Goal: Complete application form

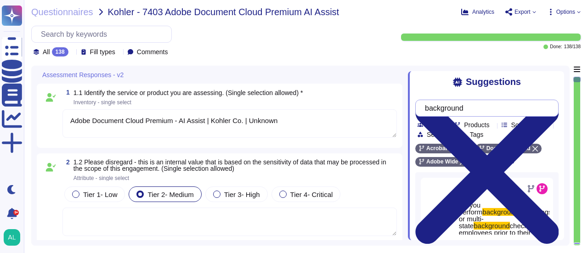
type textarea "Adobe Document Cloud Premium - AI Assist | Kohler Co. | Unknown"
type textarea "Adobe Inc."
type textarea "Our product, Adobe Document Cloud, is a complete portfolio of secure digital do…"
click at [496, 112] on input "background" at bounding box center [484, 108] width 129 height 16
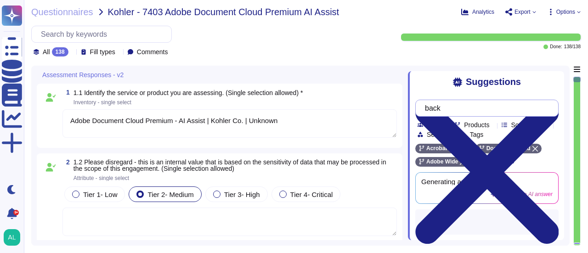
type input "b"
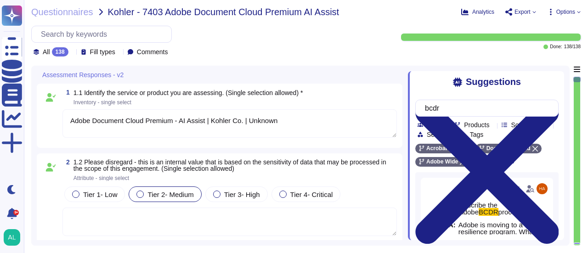
click at [559, 231] on div "Suggestions bcdr Team Products Source type Section Tags Acrobat Sign Document C…" at bounding box center [486, 155] width 156 height 169
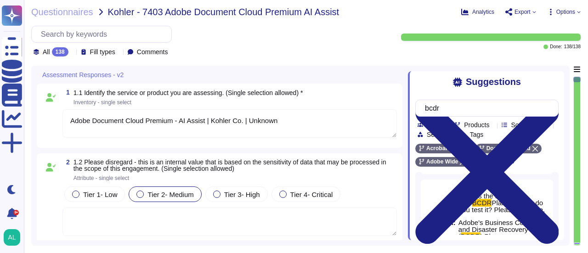
scroll to position [208, 0]
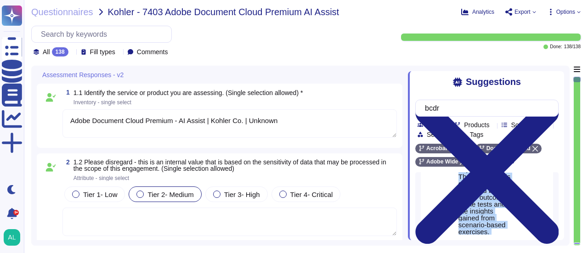
scroll to position [1219, 0]
drag, startPoint x: 459, startPoint y: 208, endPoint x: 503, endPoint y: 190, distance: 47.7
copy span "Adobe's Business Continuity and Disaster Recovery ( BCDR ) Plan encompasses all…"
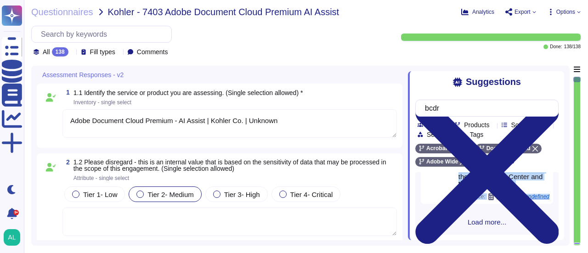
scroll to position [757, 0]
click at [472, 107] on input "bcdr" at bounding box center [484, 108] width 129 height 16
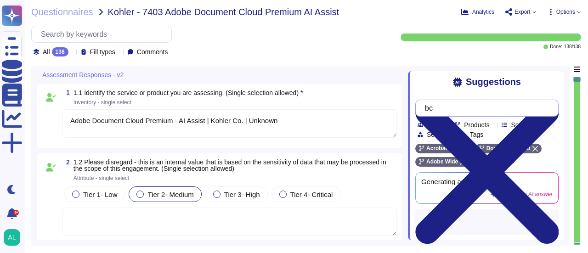
type input "b"
type input "penetration test"
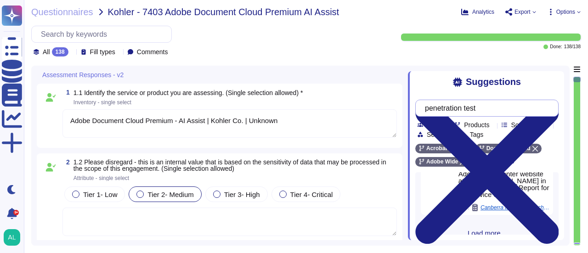
scroll to position [200, 0]
click at [482, 225] on span "Load more..." at bounding box center [486, 228] width 143 height 7
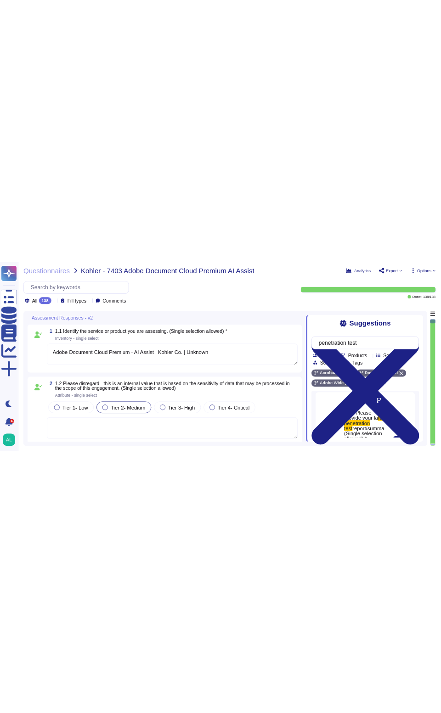
scroll to position [285, 0]
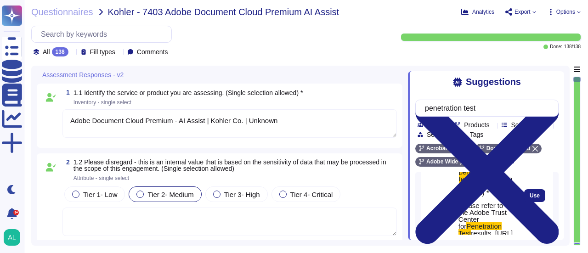
drag, startPoint x: 507, startPoint y: 207, endPoint x: 465, endPoint y: 182, distance: 48.8
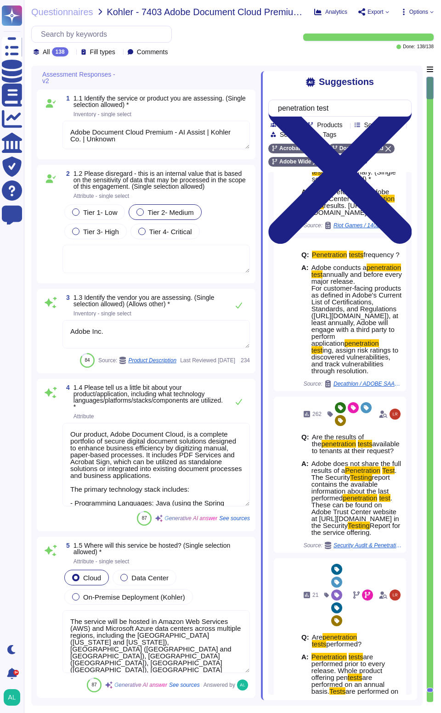
type textarea "The service will be hosted in Amazon Web Services (AWS) and Microsoft Azure dat…"
type textarea "To provide our services, we require the following types of company/user data: 1…"
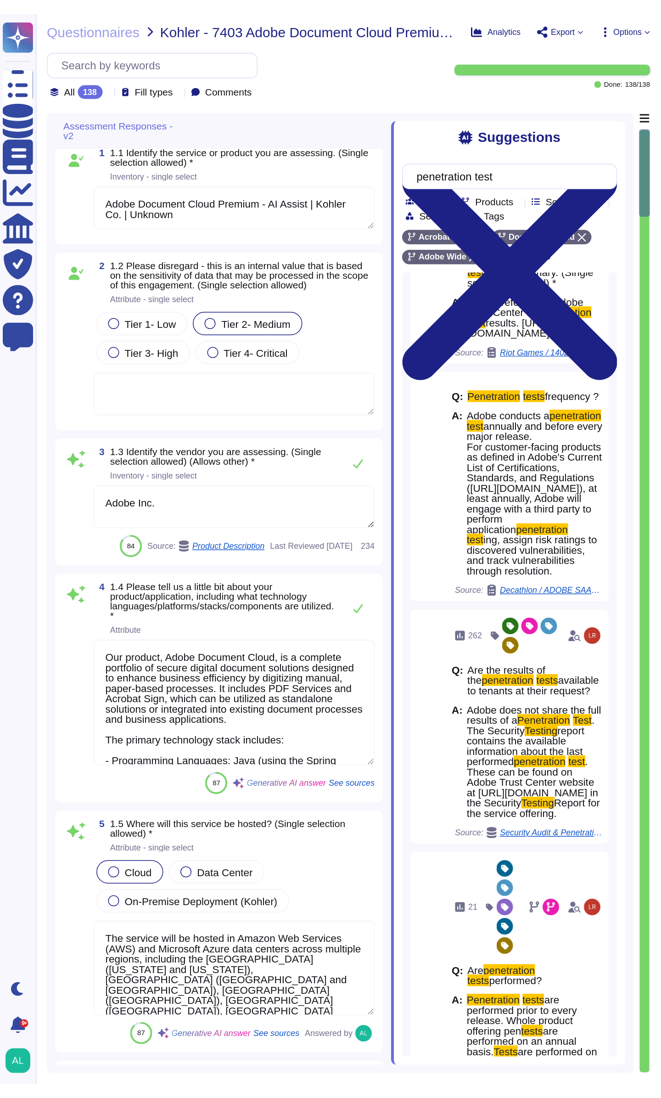
type textarea "Adobe uses a third party for handling of credit card data. We can provide PCI C…"
type textarea "Acrobat Sign data centers are hosted by Amazon Web Services (AWS) and Microsoft…"
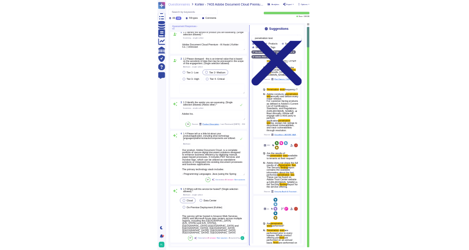
scroll to position [278, 0]
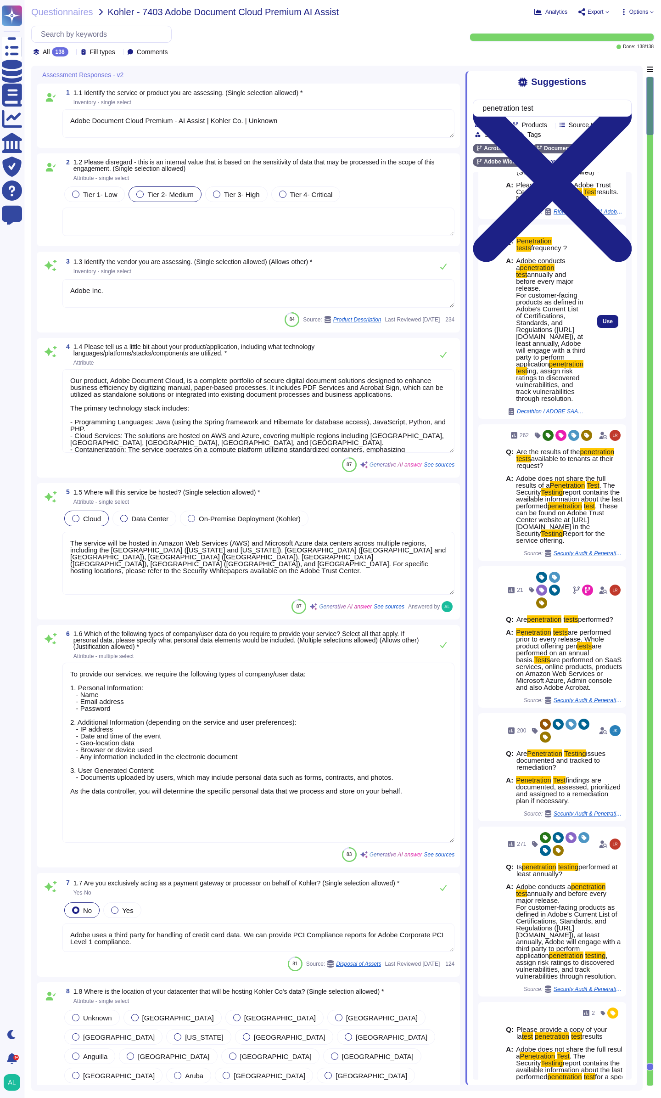
click at [564, 252] on span "annually and before every major release. For customer-facing products as define…" at bounding box center [551, 318] width 70 height 97
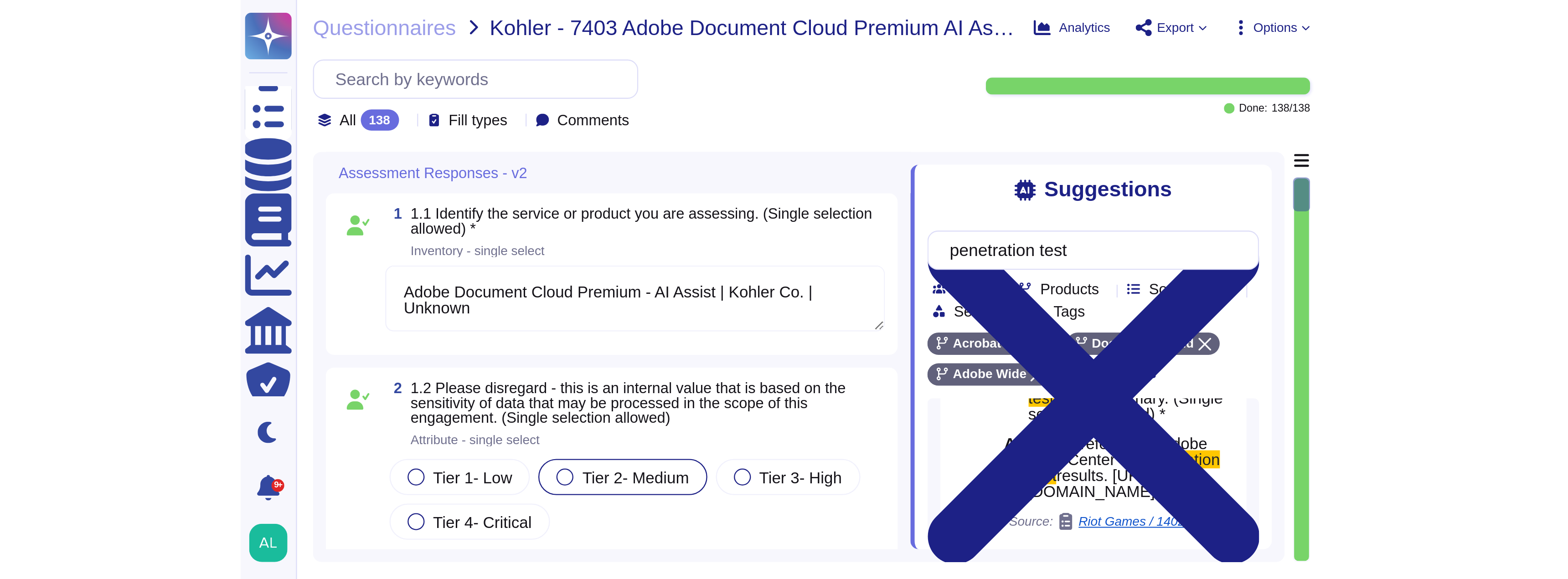
scroll to position [188, 0]
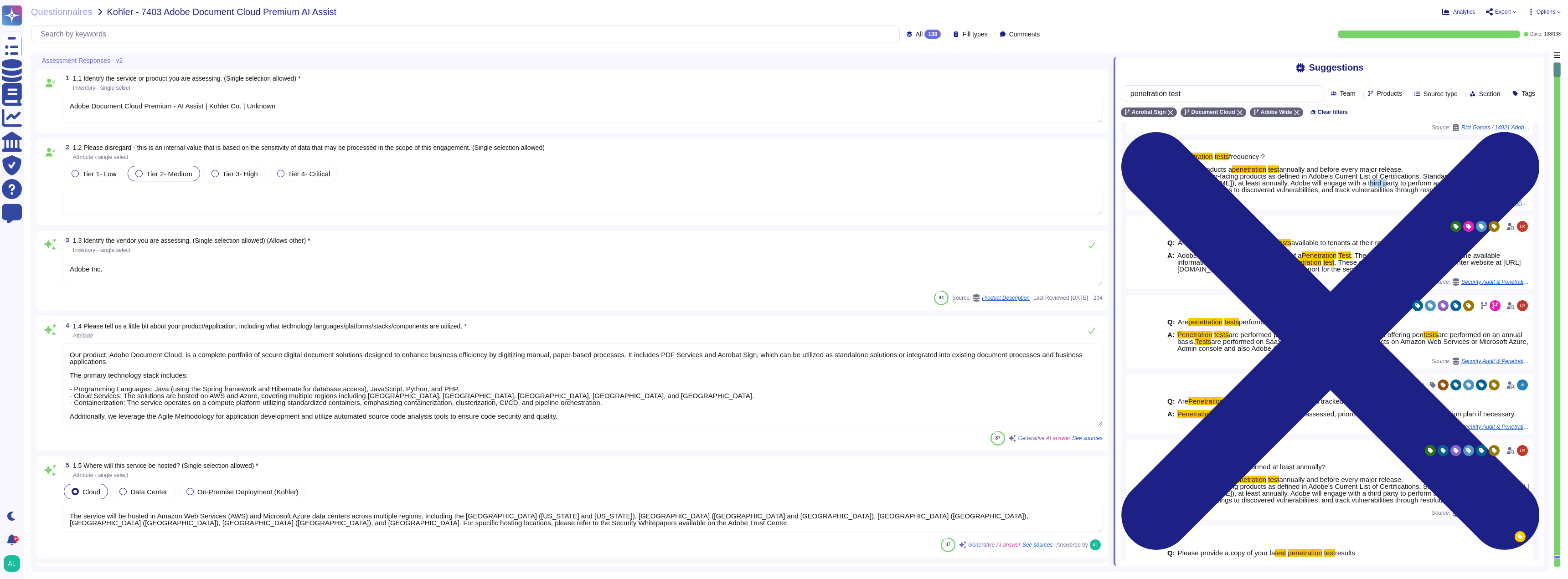
type textarea "The service will be hosted in Amazon Web Services (AWS) and Microsoft Azure dat…"
type textarea "To provide our services, we require the following types of company/user data: 1…"
type textarea "Adobe uses a third party for handling of credit card data. We can provide PCI C…"
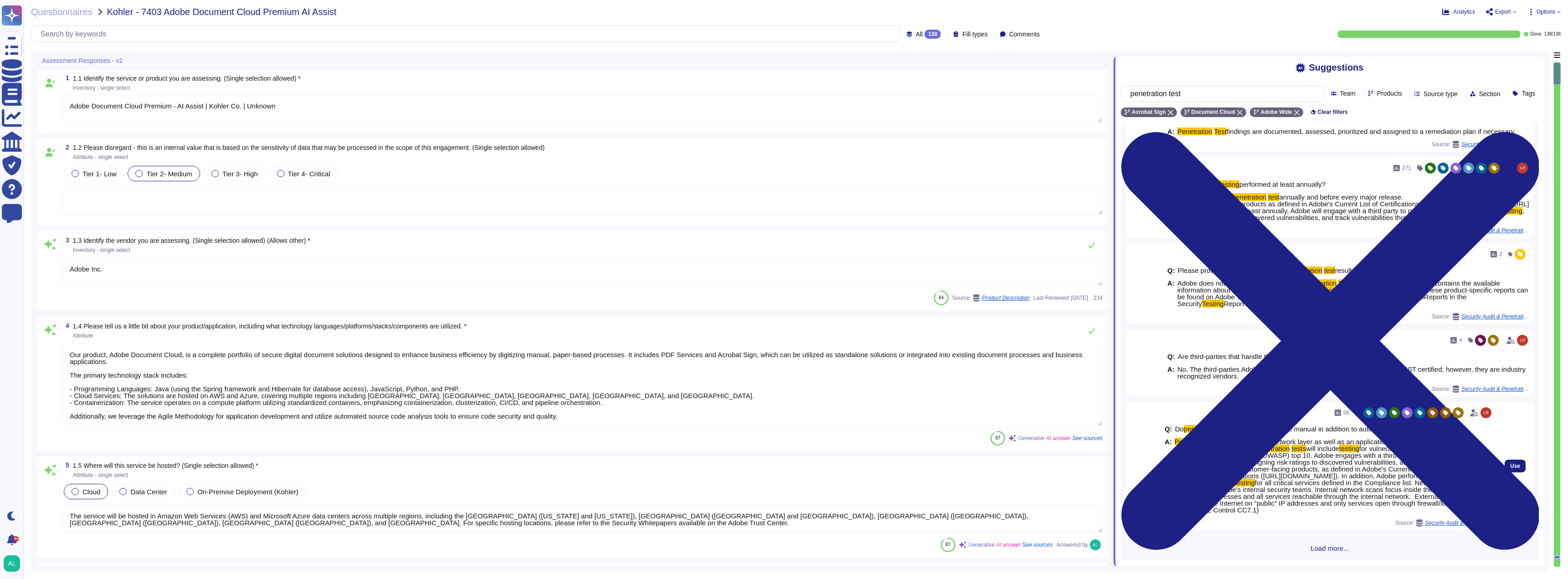
scroll to position [485, 0]
click at [583, 250] on span "Penetration tests must include a network layer as well as an application layer …" at bounding box center [1334, 477] width 319 height 75
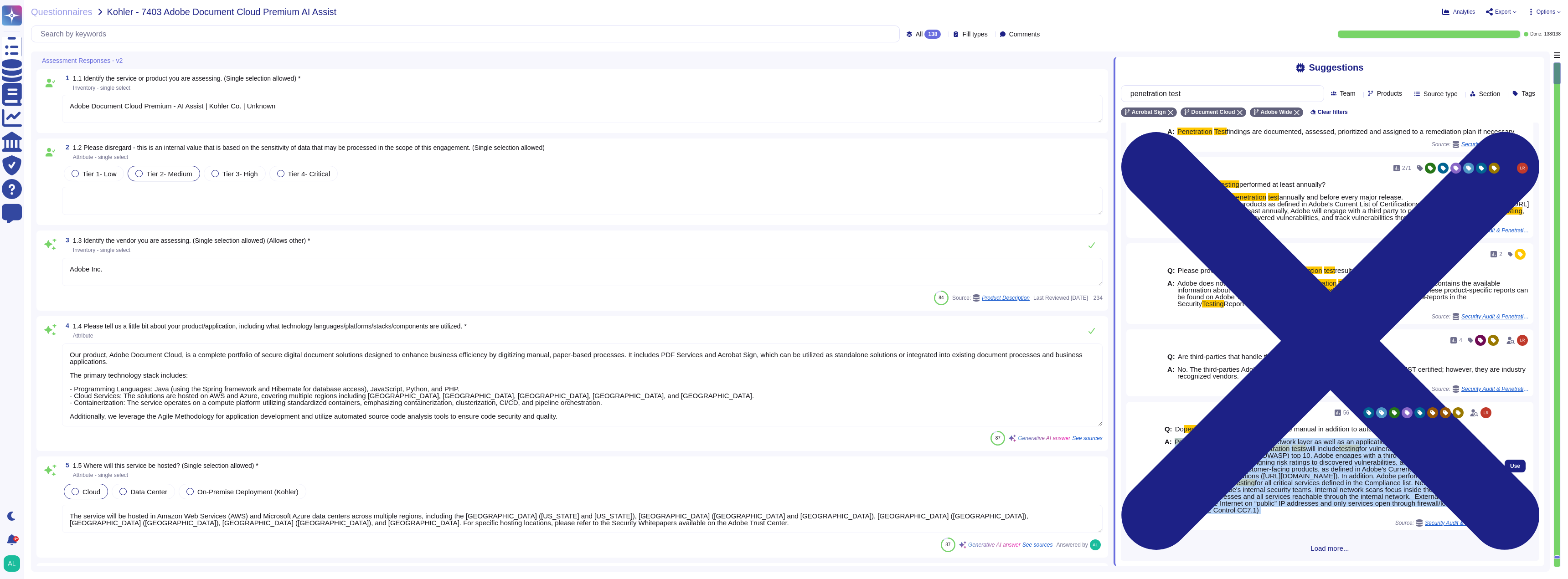
drag, startPoint x: 1394, startPoint y: 512, endPoint x: 1384, endPoint y: 507, distance: 11.2
click at [583, 250] on span "Penetration tests must include a network layer as well as an application layer …" at bounding box center [1334, 477] width 319 height 75
copy span "Loremipsumd sitam cons adipisc e seddoei tempo in utla et do magnaaliqua enima …"
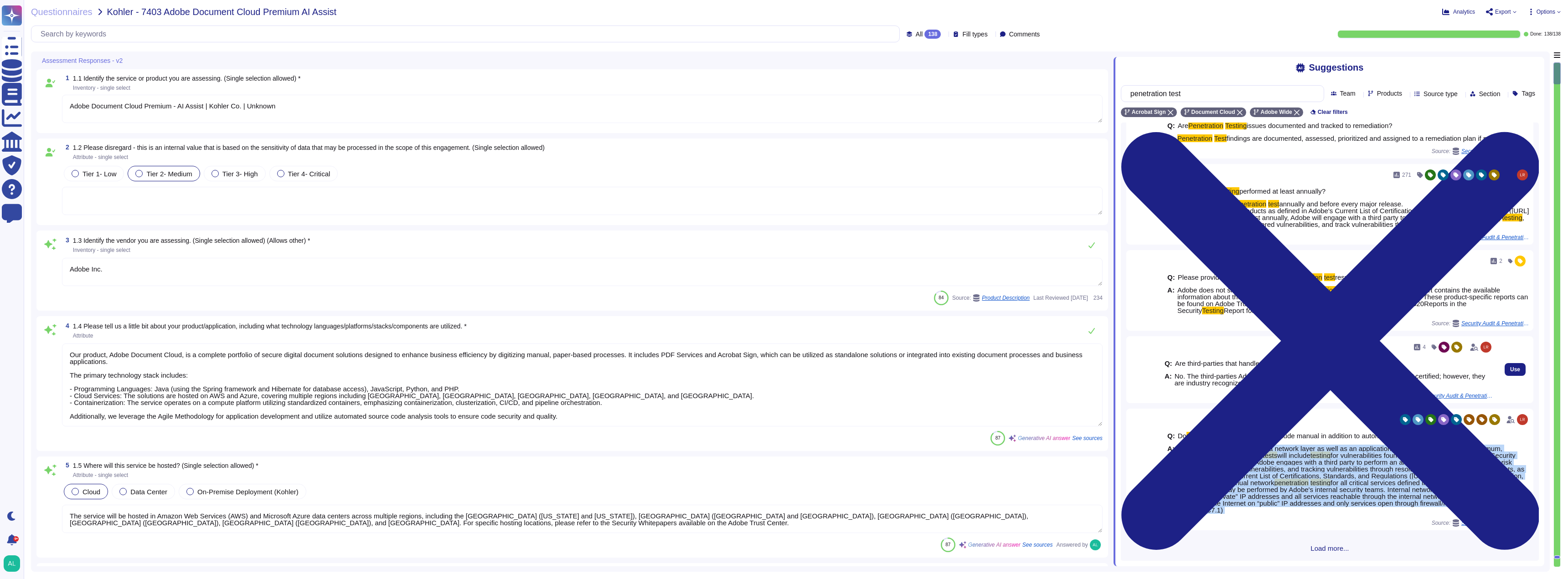
scroll to position [479, 0]
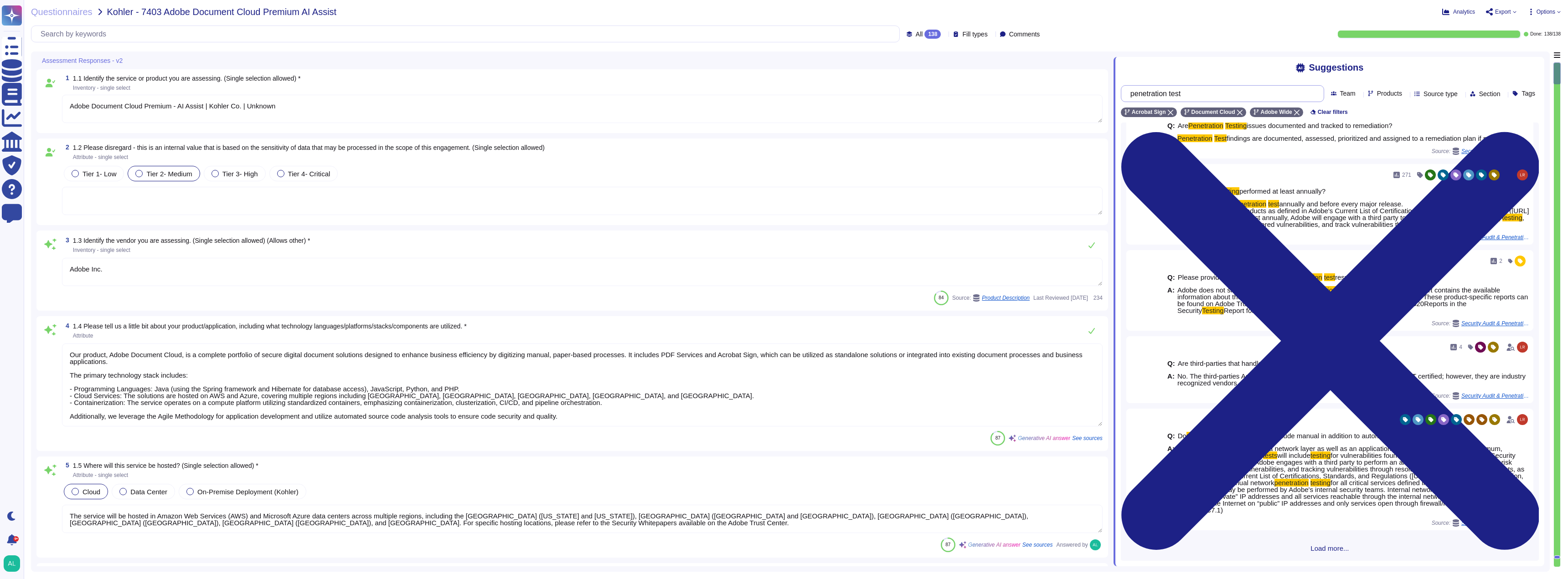
click at [583, 97] on input "penetration test" at bounding box center [1220, 93] width 189 height 16
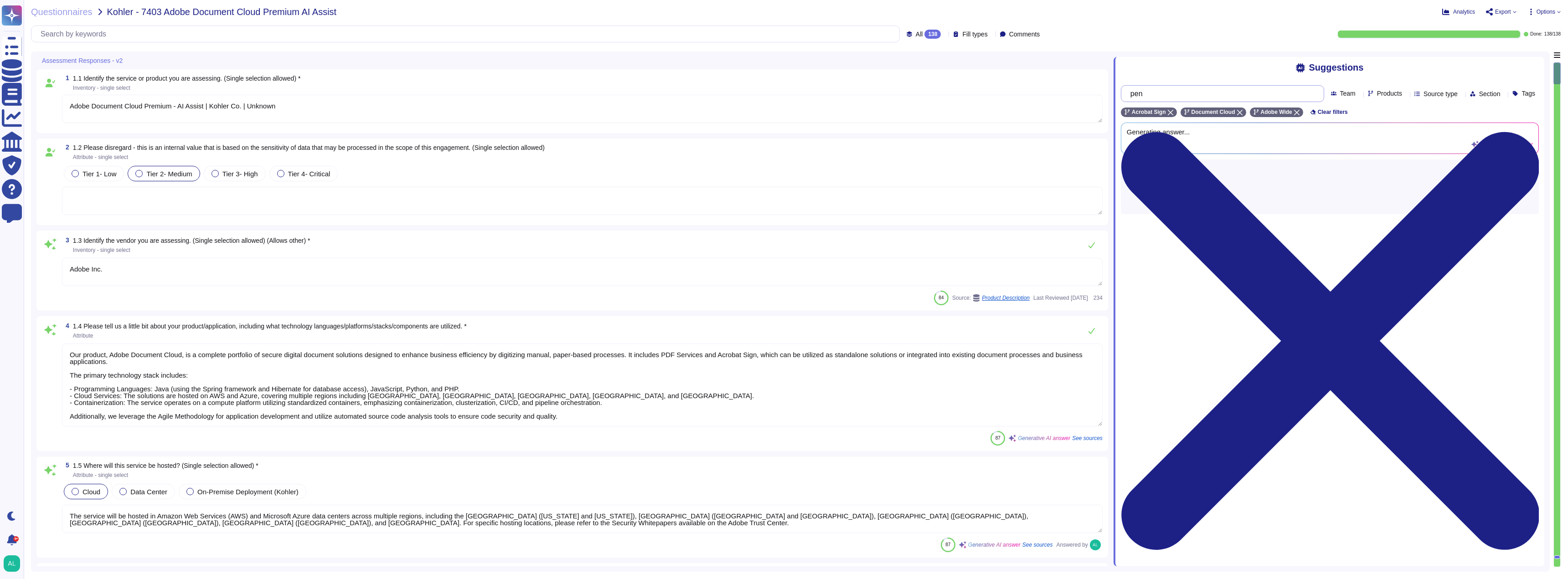
type input "p"
type input "dast"
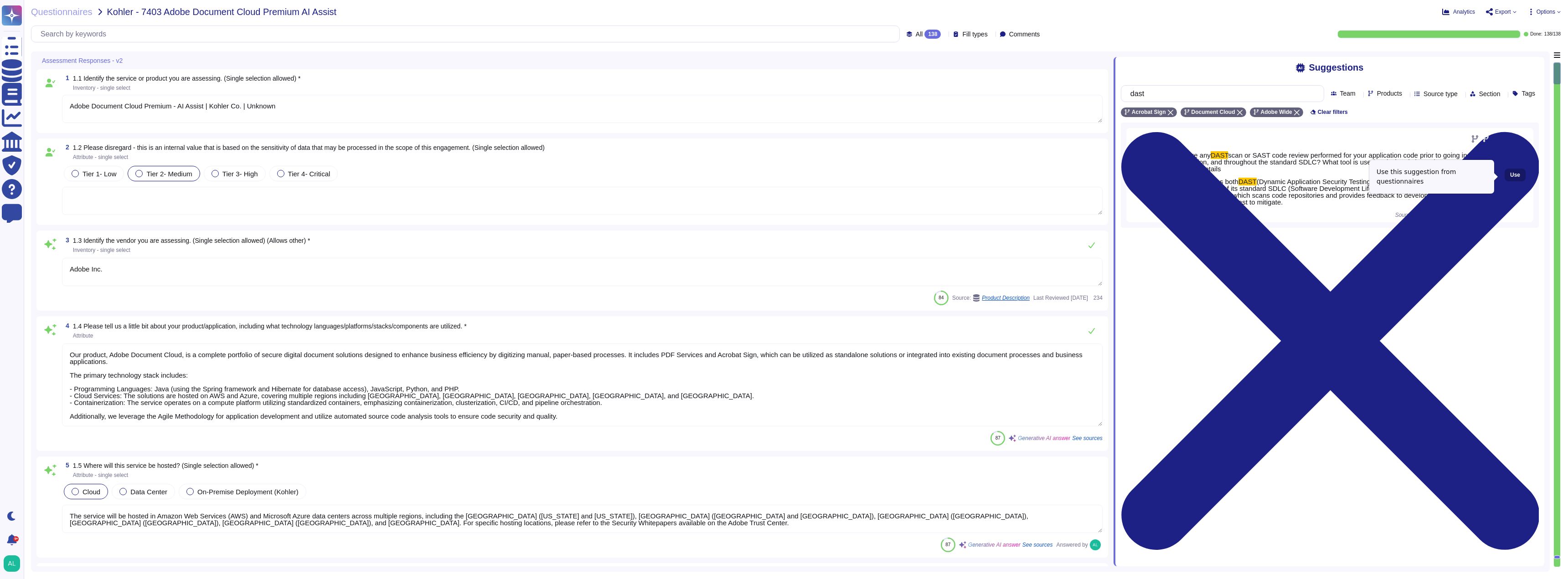
click at [583, 178] on span "Use" at bounding box center [1515, 176] width 10 height 6
click at [583, 205] on span "Adobe performs both DAST (Dynamic Application Security Testing) and SAST (Stati…" at bounding box center [1334, 192] width 319 height 28
drag, startPoint x: 1306, startPoint y: 198, endPoint x: 1182, endPoint y: 181, distance: 125.2
click at [583, 181] on span "Adobe performs both DAST (Dynamic Application Security Testing) and SAST (Stati…" at bounding box center [1334, 192] width 319 height 28
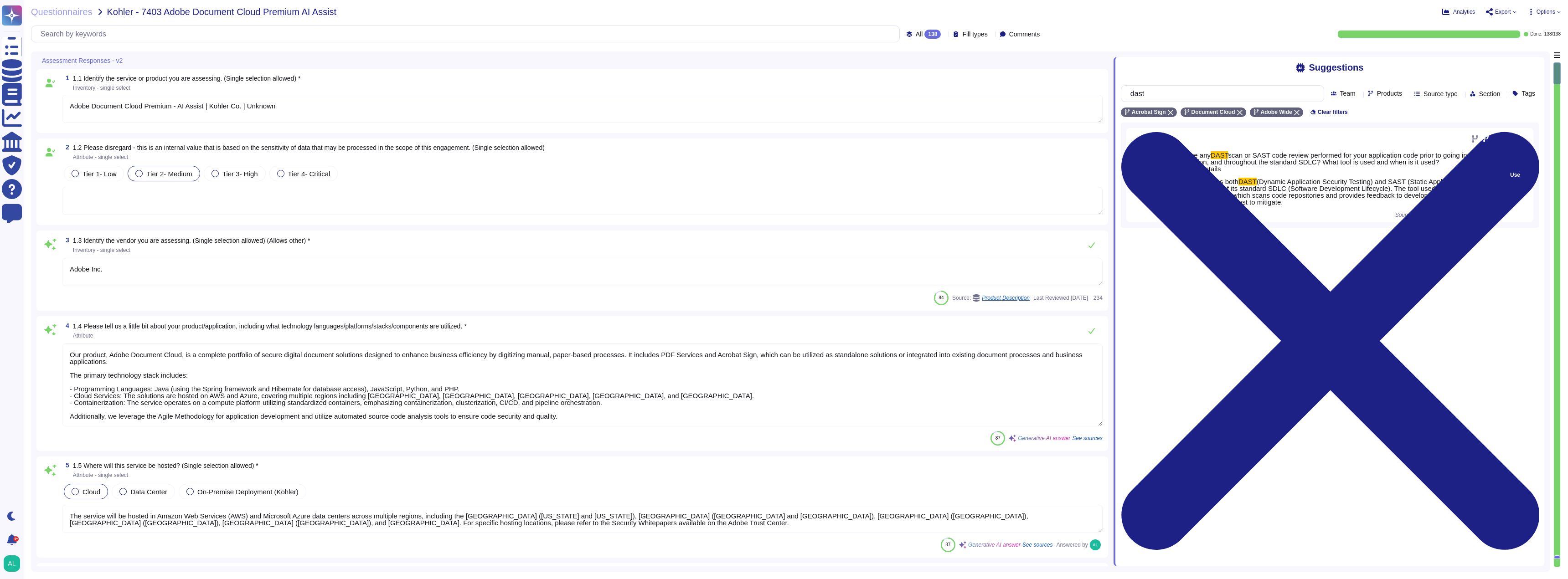
click at [583, 206] on span "Adobe performs both DAST (Dynamic Application Security Testing) and SAST (Stati…" at bounding box center [1334, 192] width 319 height 28
drag, startPoint x: 1318, startPoint y: 205, endPoint x: 1235, endPoint y: 195, distance: 83.6
click at [583, 198] on span "Adobe performs both DAST (Dynamic Application Security Testing) and SAST (Stati…" at bounding box center [1334, 192] width 319 height 28
drag, startPoint x: 1235, startPoint y: 195, endPoint x: 1192, endPoint y: 190, distance: 43.3
click at [583, 190] on span "(Dynamic Application Security Testing) and SAST (Static Application Security Te…" at bounding box center [1334, 192] width 318 height 28
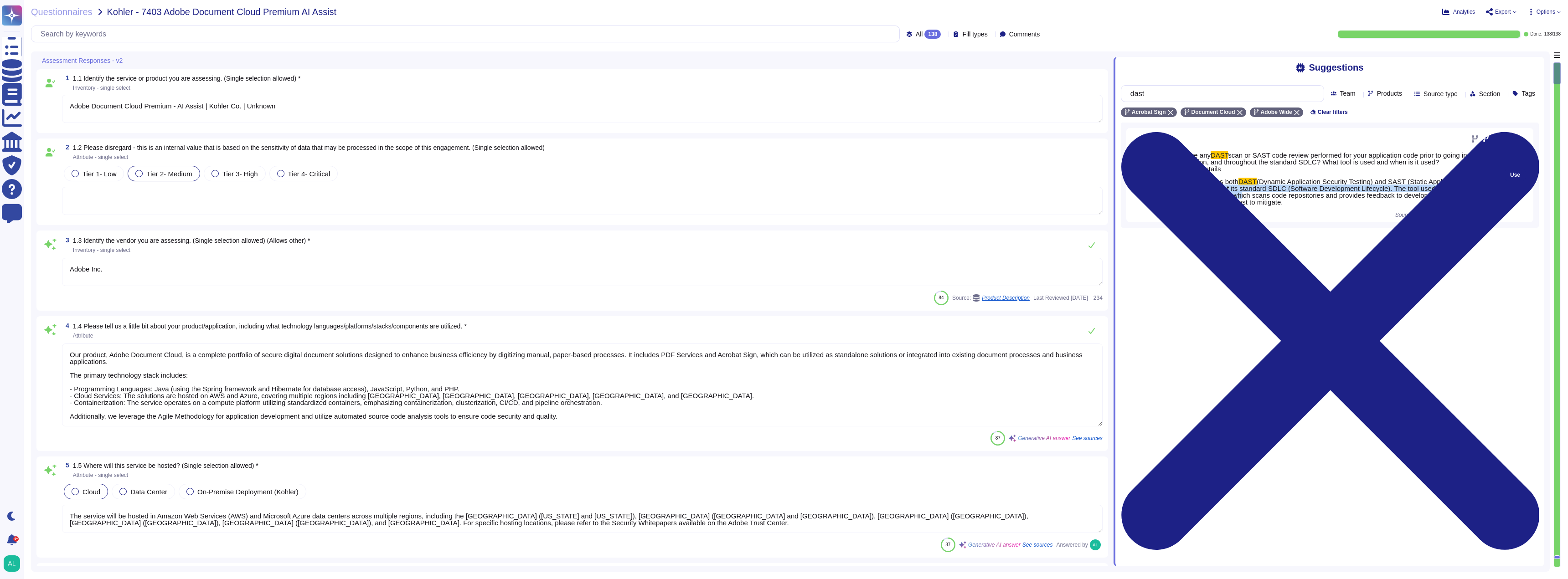
drag, startPoint x: 1317, startPoint y: 208, endPoint x: 1173, endPoint y: 186, distance: 145.7
click at [583, 186] on div "Q: Is there any DAST scan or SAST code review performed for your application co…" at bounding box center [1329, 179] width 329 height 66
copy span "Adobe performs both DAST (Dynamic Application Security Testing) and SAST (Stati…"
